Goal: Task Accomplishment & Management: Manage account settings

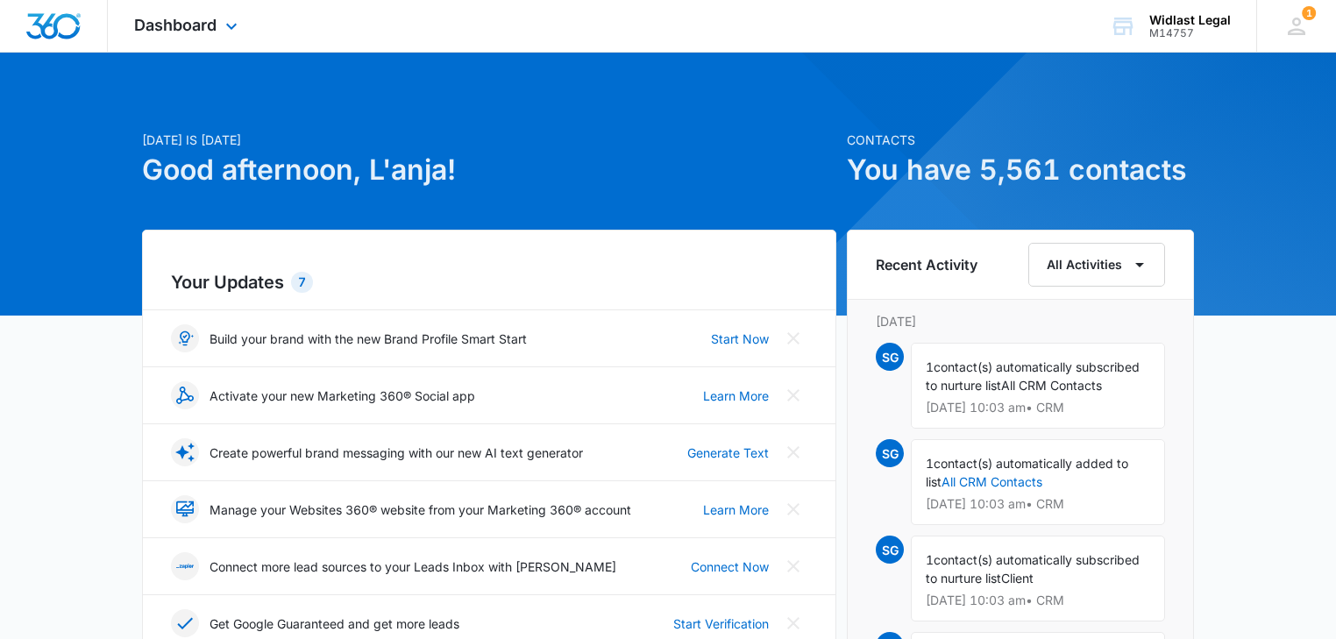
click at [56, 22] on img "Dashboard" at bounding box center [53, 26] width 56 height 26
click at [130, 25] on div "Dashboard Apps Reputation Forms CRM Email Social Shop Payments POS Content Ads …" at bounding box center [188, 26] width 160 height 52
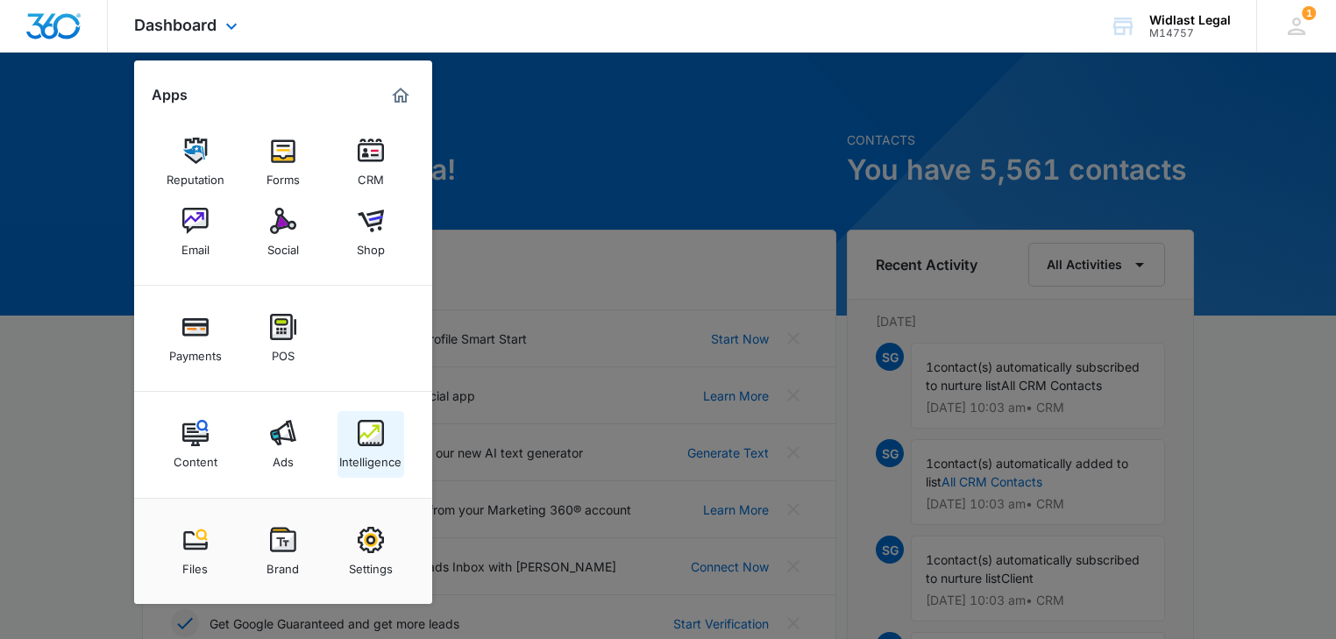
click at [379, 452] on div "Intelligence" at bounding box center [370, 457] width 62 height 23
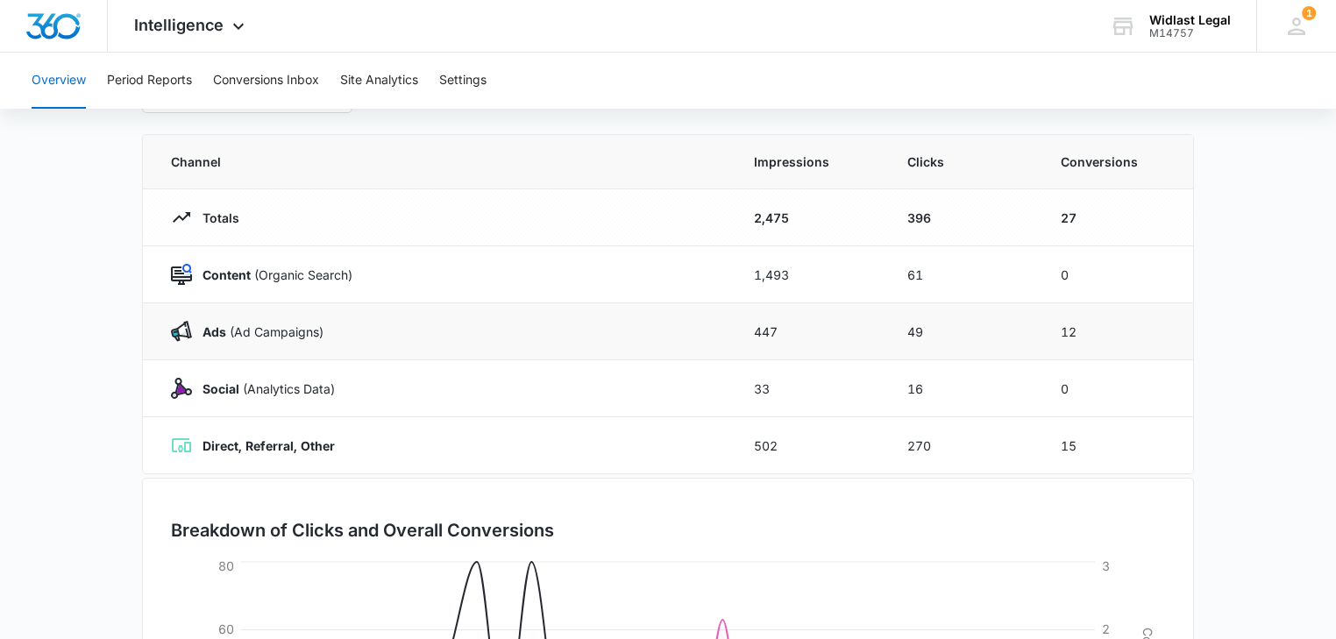
scroll to position [140, 0]
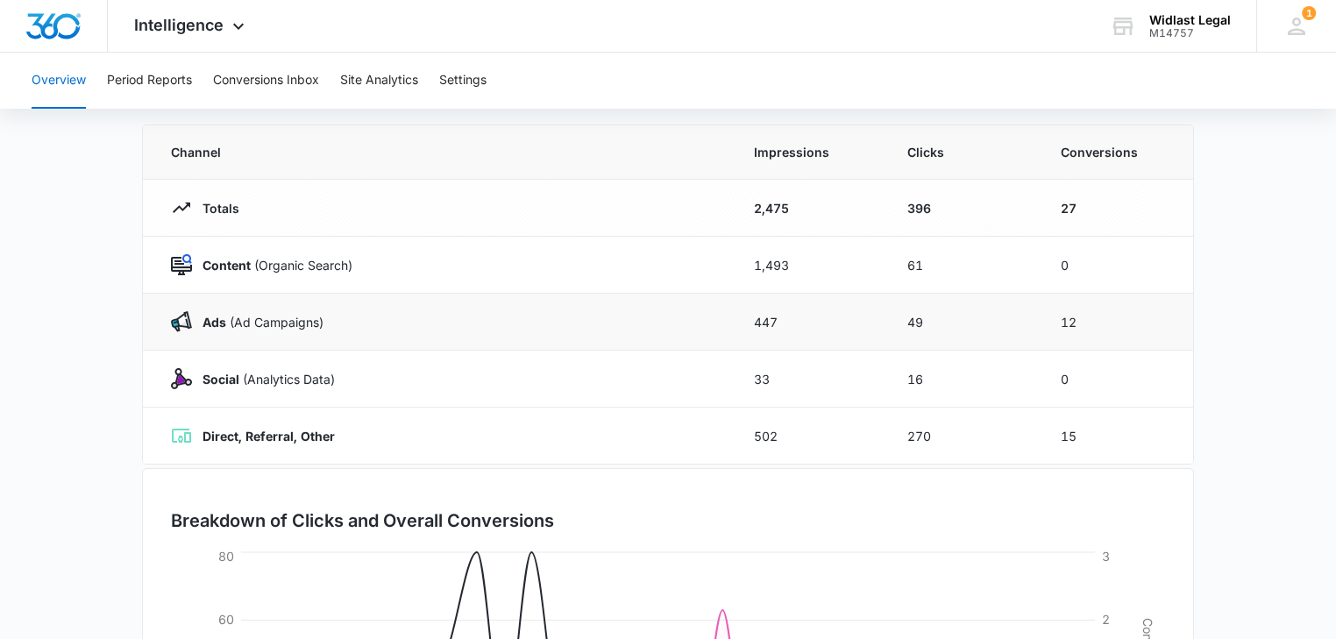
click at [240, 326] on p "Ads (Ad Campaigns)" at bounding box center [258, 322] width 132 height 18
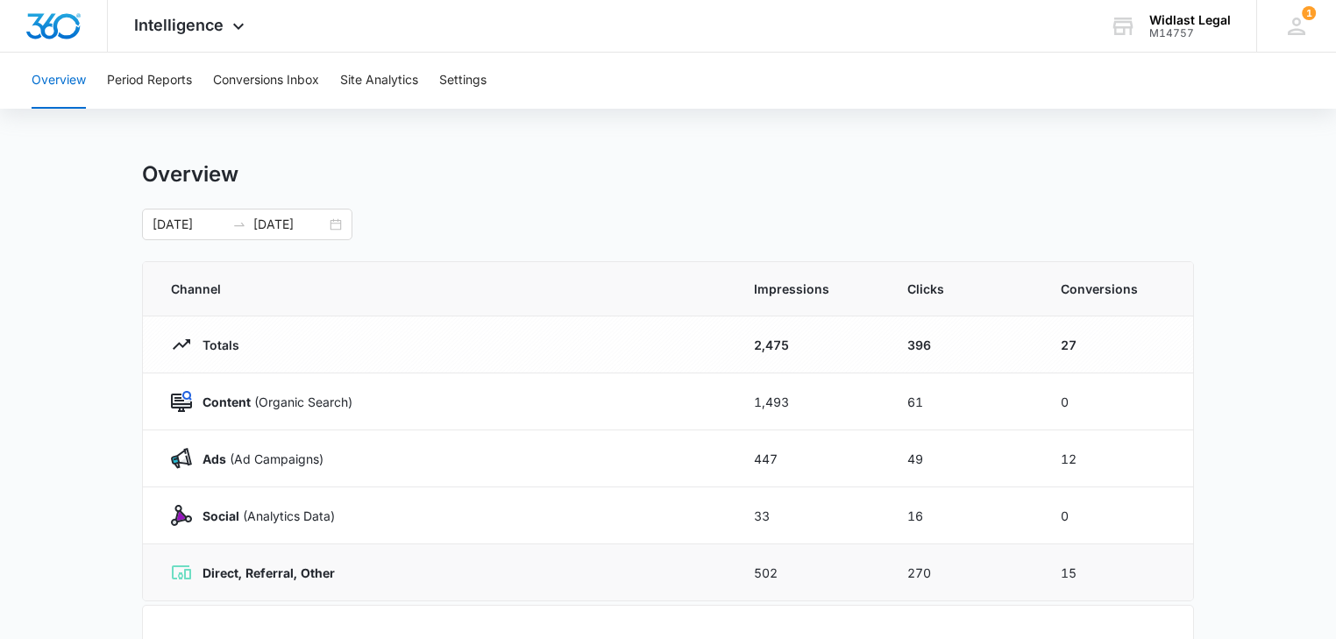
scroll to position [0, 0]
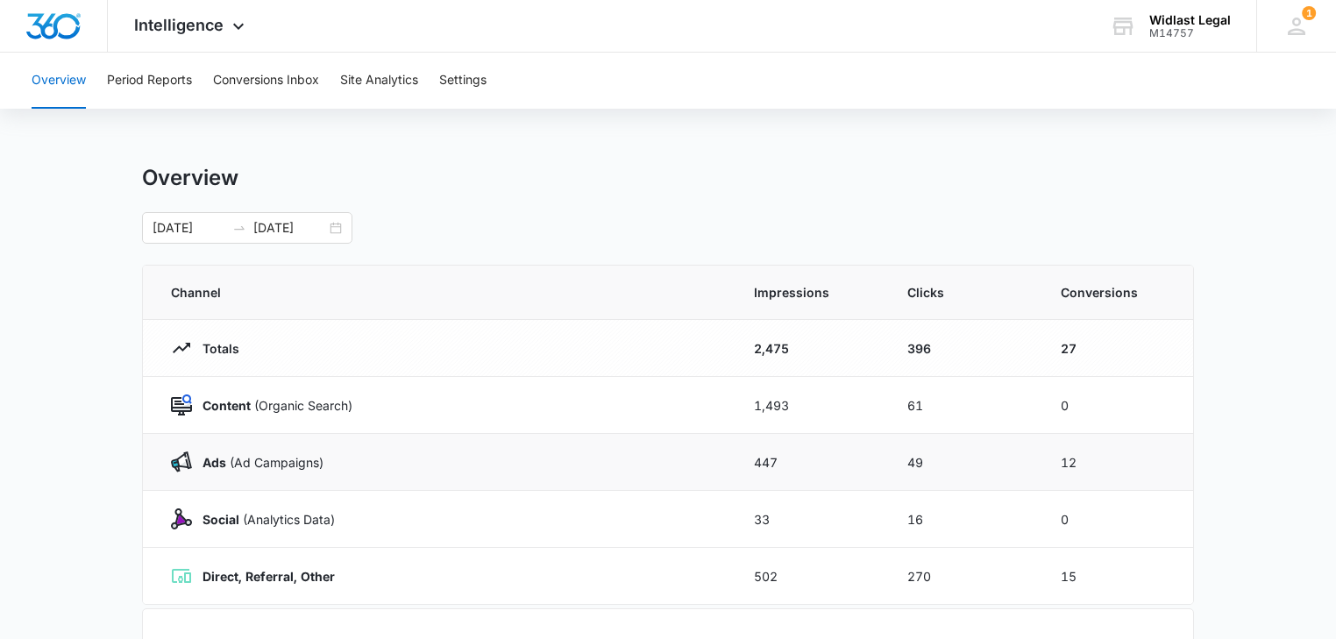
click at [182, 464] on img at bounding box center [181, 462] width 21 height 21
click at [261, 464] on p "Ads (Ad Campaigns)" at bounding box center [258, 462] width 132 height 18
click at [374, 88] on button "Site Analytics" at bounding box center [379, 81] width 78 height 56
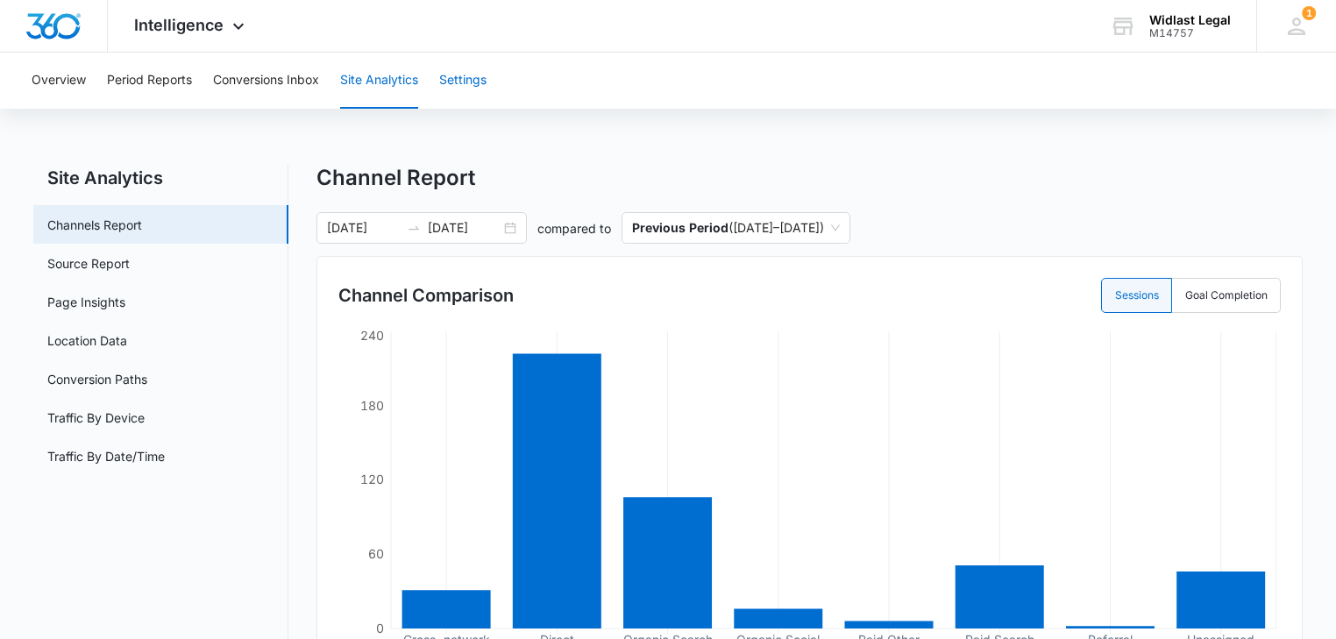
click at [463, 70] on button "Settings" at bounding box center [462, 81] width 47 height 56
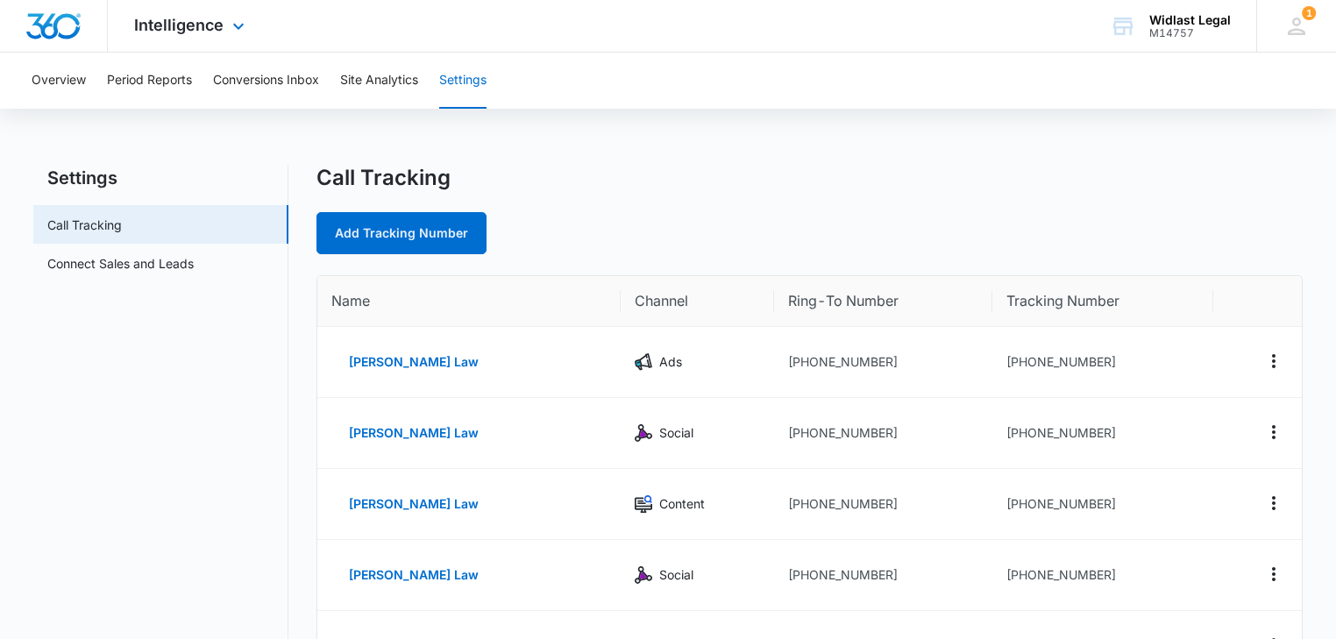
click at [211, 37] on div "Intelligence Apps Reputation Forms CRM Email Social Shop Payments POS Content A…" at bounding box center [191, 26] width 167 height 52
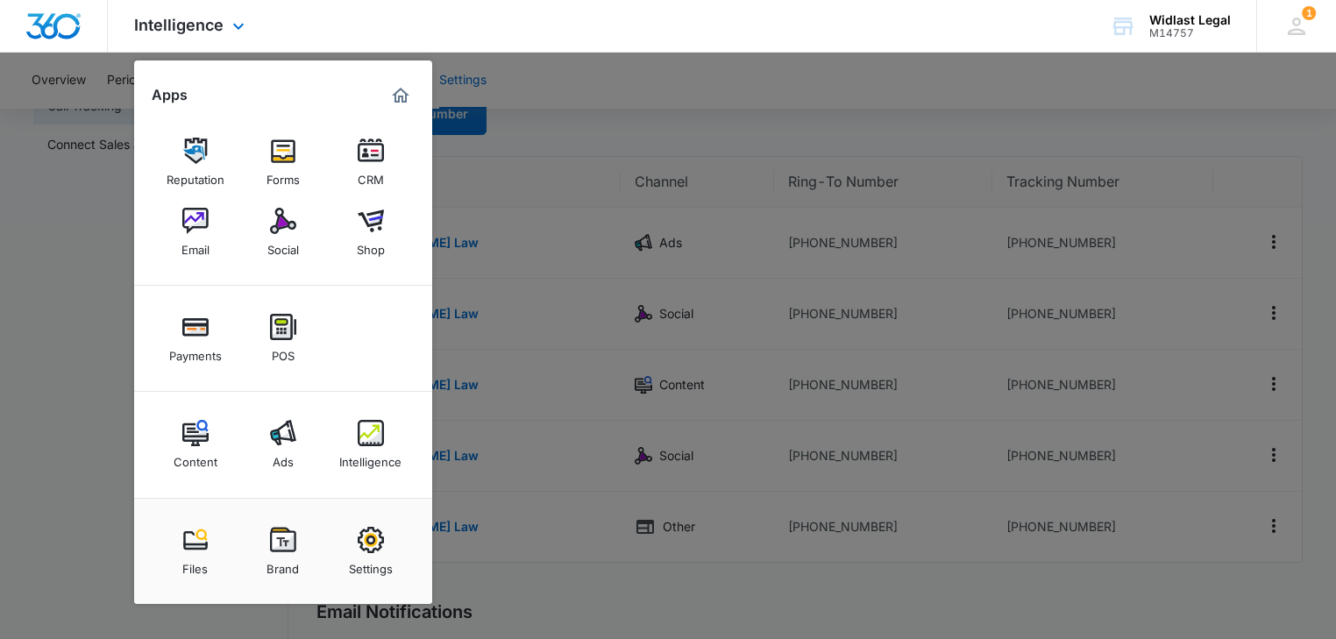
scroll to position [140, 0]
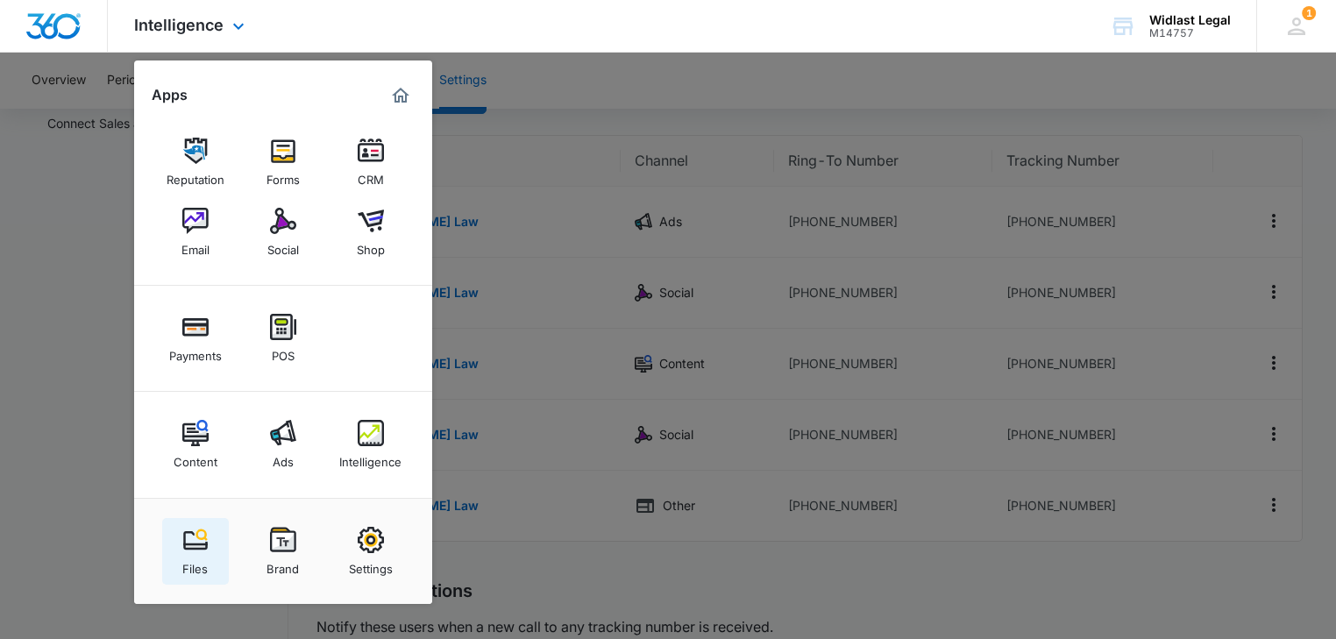
click at [184, 530] on img at bounding box center [195, 540] width 26 height 26
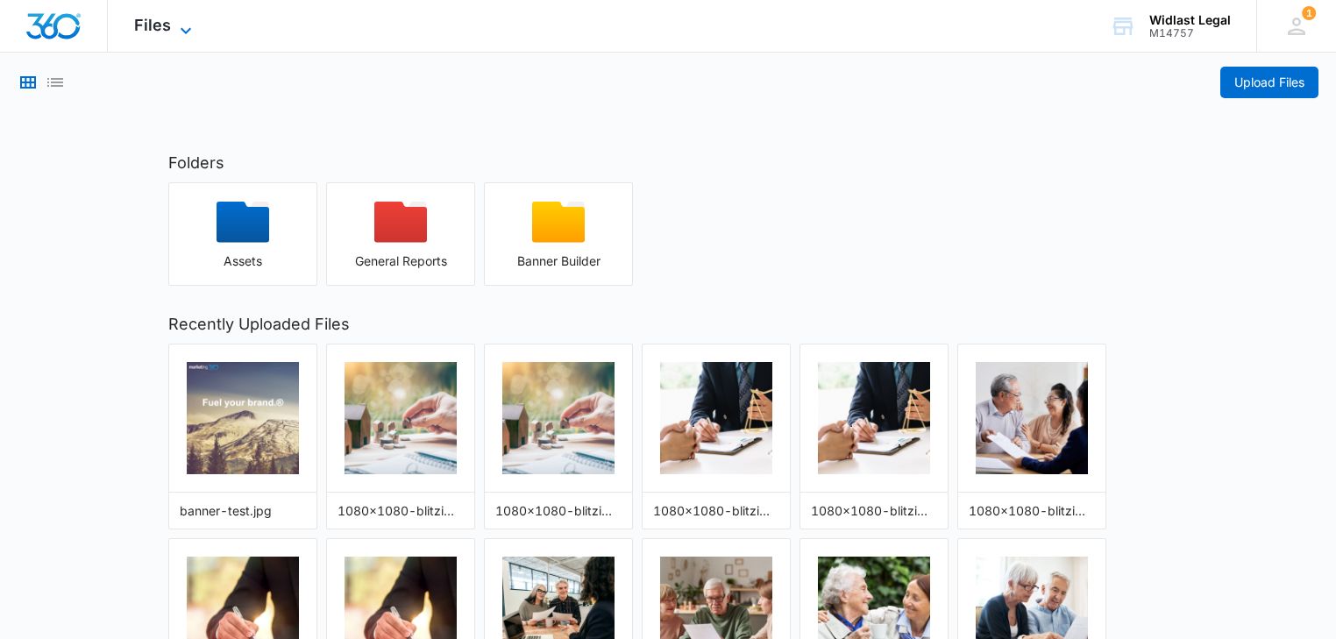
click at [137, 32] on span "Files" at bounding box center [152, 25] width 37 height 18
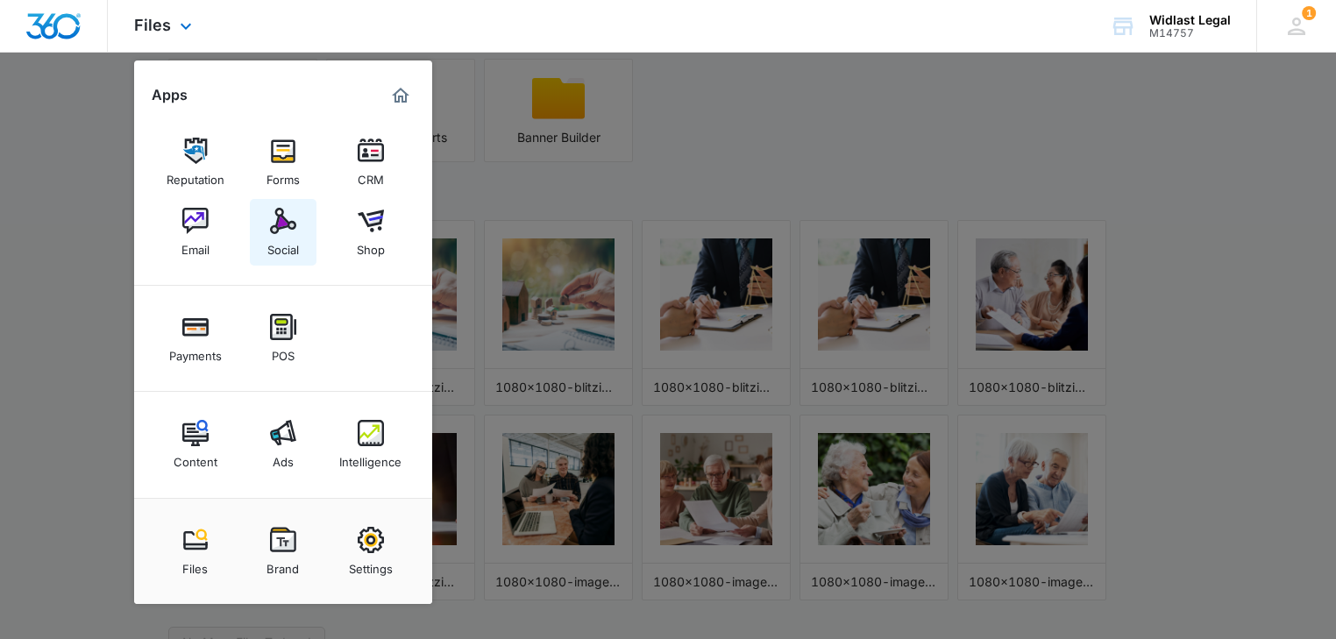
scroll to position [142, 0]
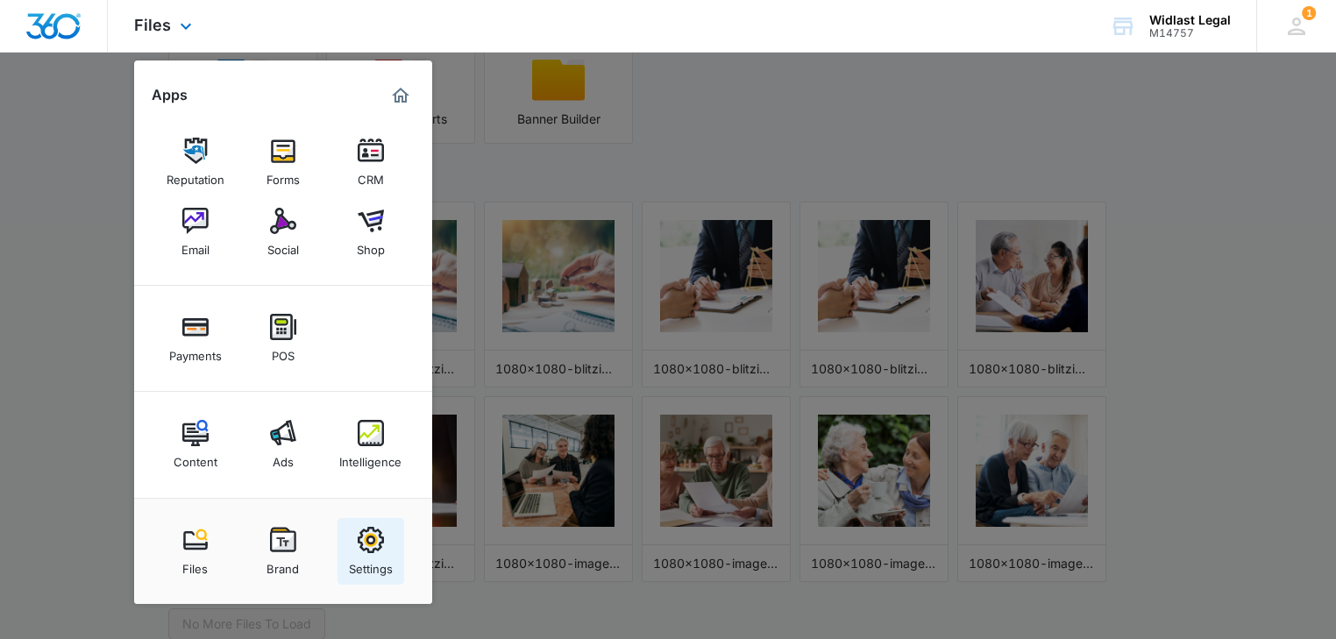
click at [361, 550] on img at bounding box center [371, 540] width 26 height 26
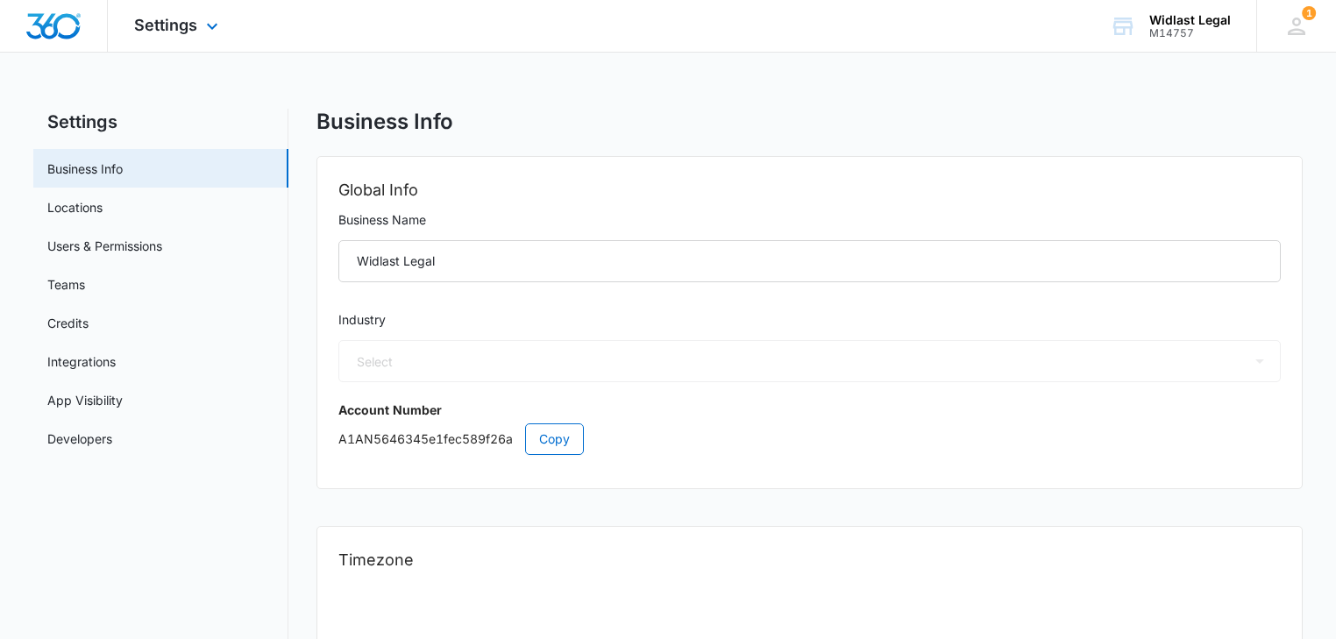
select select "30"
select select "US"
select select "America/Los_Angeles"
click at [89, 314] on link "Credits" at bounding box center [67, 323] width 41 height 18
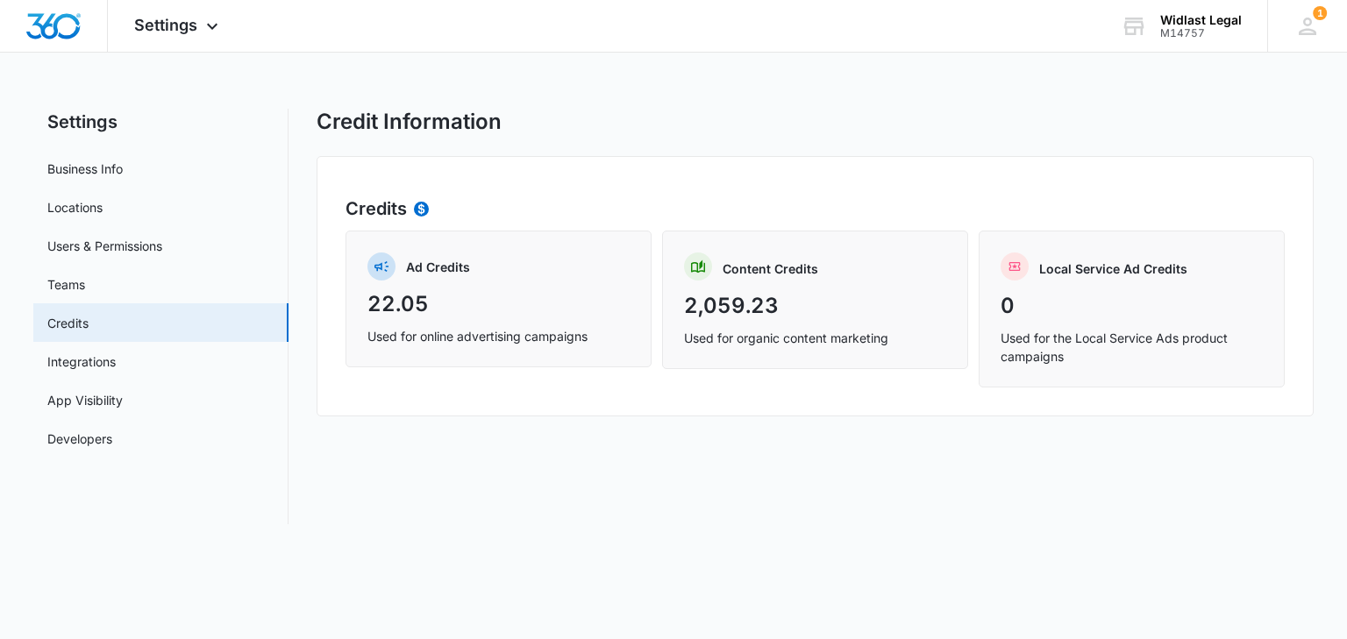
click at [541, 274] on div "Ad Credits" at bounding box center [498, 271] width 262 height 36
click at [839, 288] on div "Content Credits" at bounding box center [815, 272] width 262 height 38
click at [808, 284] on div "Content Credits" at bounding box center [815, 272] width 262 height 38
drag, startPoint x: 753, startPoint y: 271, endPoint x: 743, endPoint y: 268, distance: 10.8
click at [751, 271] on p "Content Credits" at bounding box center [771, 269] width 96 height 18
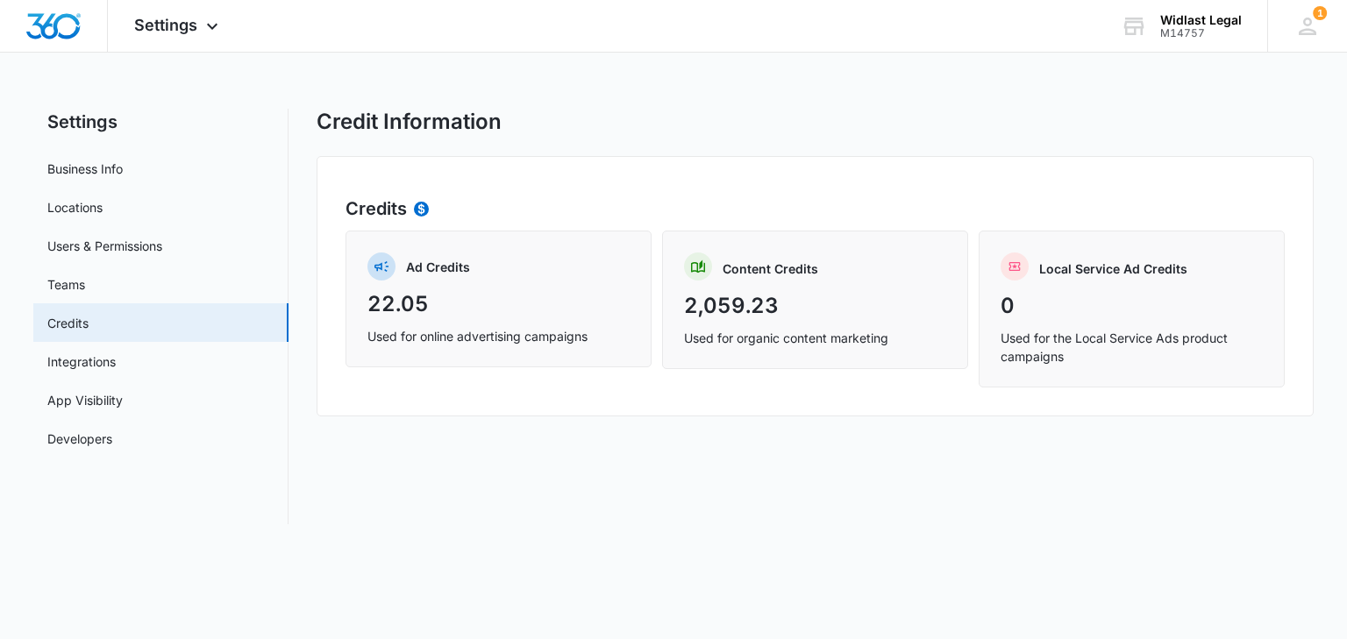
click at [700, 261] on img at bounding box center [698, 266] width 14 height 13
click at [110, 396] on link "App Visibility" at bounding box center [84, 400] width 75 height 18
